Goal: Information Seeking & Learning: Check status

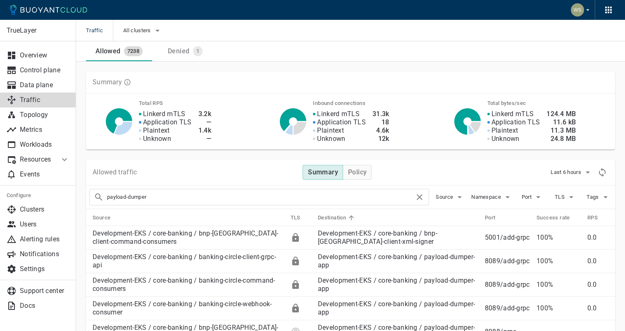
click at [245, 200] on input "payload-dumper" at bounding box center [261, 198] width 308 height 12
type input "payouts-client-settings"
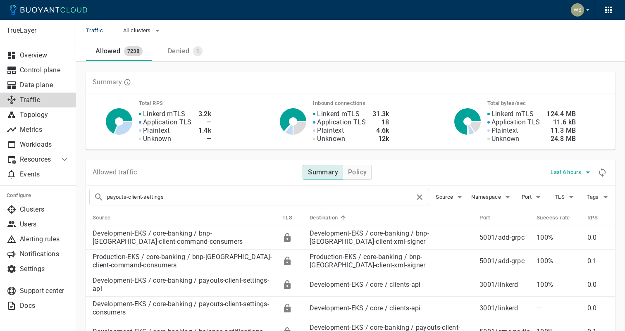
click at [556, 177] on button "Last 6 hours" at bounding box center [572, 172] width 42 height 12
click at [573, 215] on li "Last 1 hour" at bounding box center [582, 219] width 62 height 15
click at [189, 50] on div "Denied" at bounding box center [177, 50] width 25 height 12
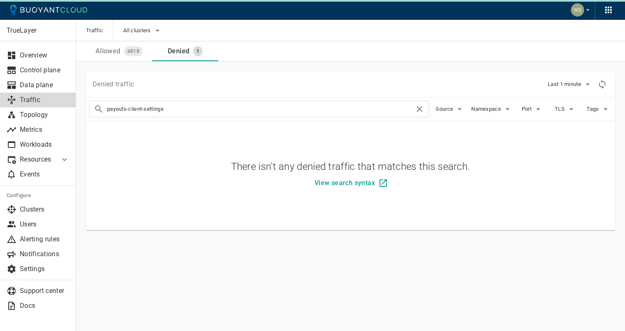
click at [124, 52] on span "6818" at bounding box center [133, 51] width 19 height 7
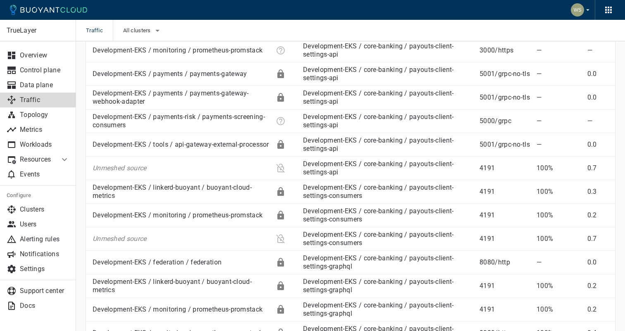
scroll to position [321, 0]
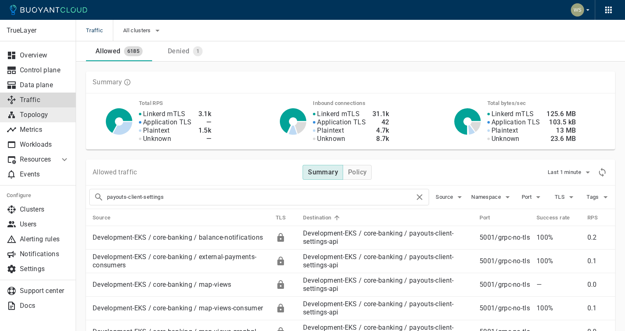
click at [24, 117] on p "Topology" at bounding box center [45, 115] width 50 height 8
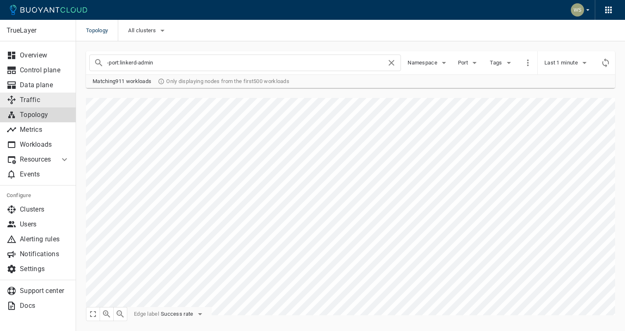
click at [24, 101] on p "Traffic" at bounding box center [45, 100] width 50 height 8
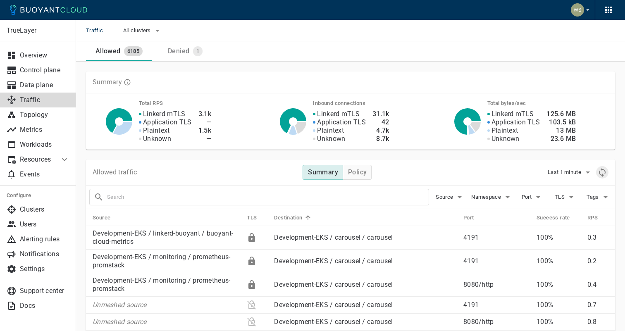
click at [597, 170] on button "Refresh metrics" at bounding box center [603, 172] width 12 height 12
click at [349, 203] on input "text" at bounding box center [268, 198] width 322 height 12
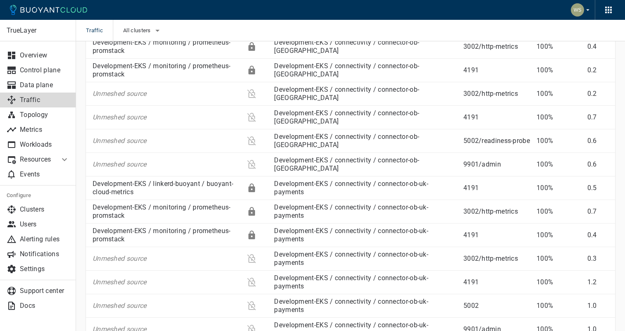
click at [349, 227] on link "Development-EKS / connectivity / connector-ob-uk-payments" at bounding box center [351, 235] width 154 height 16
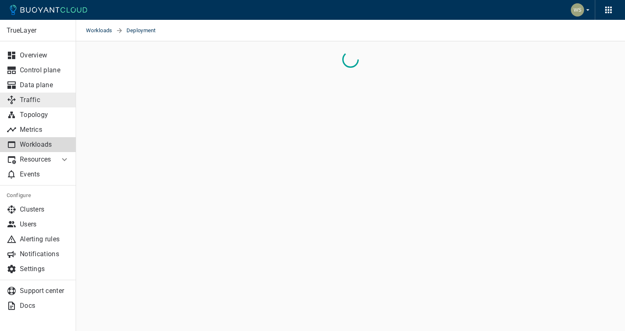
click at [41, 101] on p "Traffic" at bounding box center [45, 100] width 50 height 8
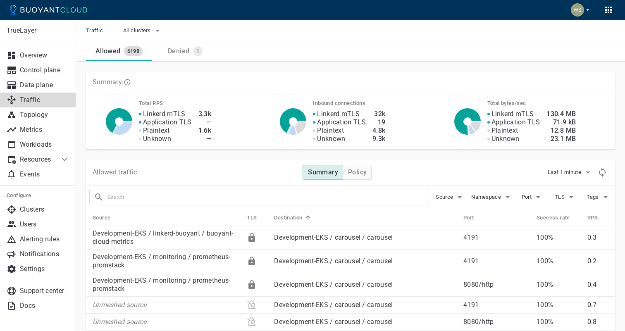
click at [211, 195] on input "text" at bounding box center [268, 198] width 322 height 12
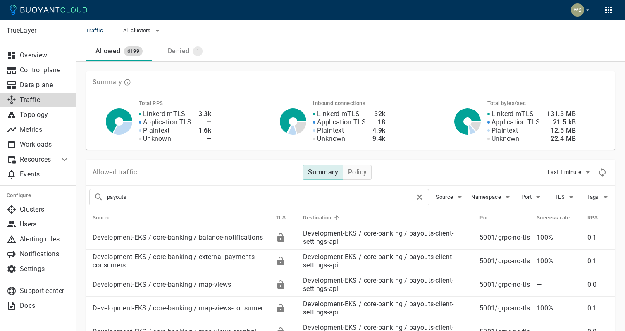
click at [293, 195] on input "payouts" at bounding box center [261, 198] width 308 height 12
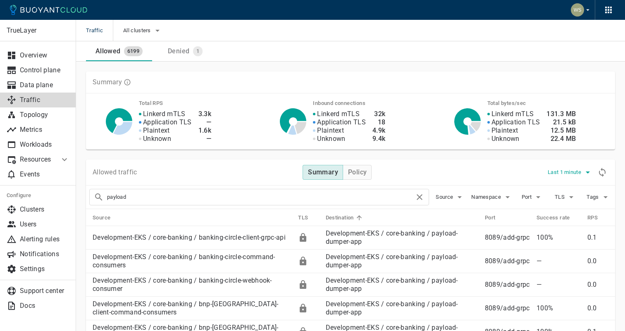
click at [554, 168] on button "Last 1 minute" at bounding box center [570, 172] width 45 height 12
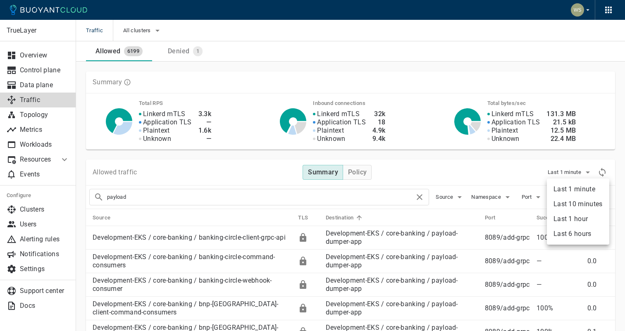
click at [566, 237] on li "Last 6 hours" at bounding box center [578, 234] width 62 height 15
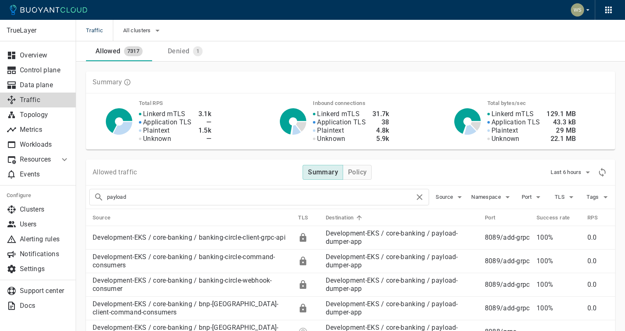
click at [265, 189] on div "payload" at bounding box center [259, 197] width 340 height 17
type input "payouts-client"
